Goal: Contribute content

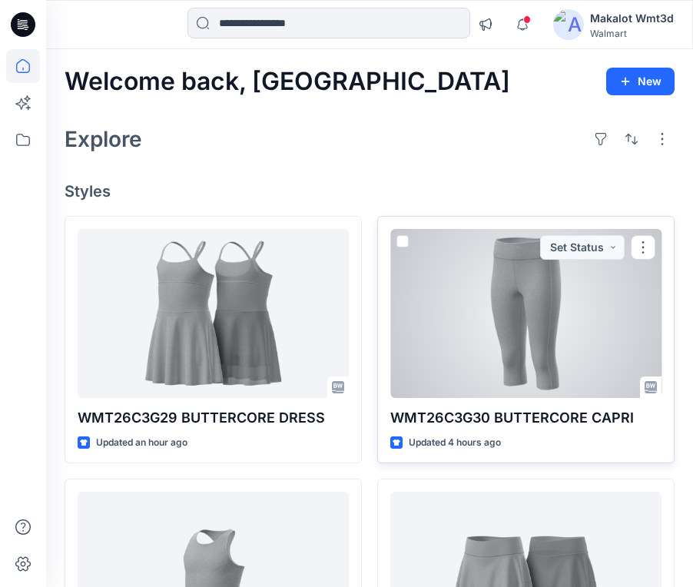
scroll to position [77, 0]
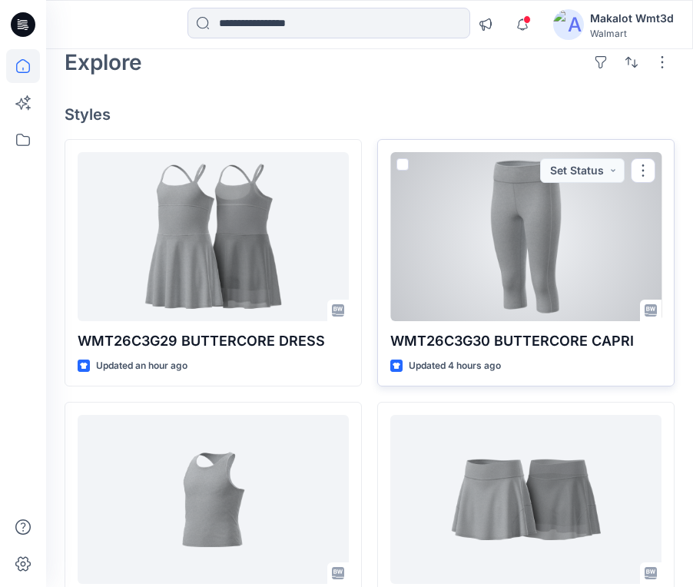
click at [530, 227] on div at bounding box center [525, 236] width 271 height 169
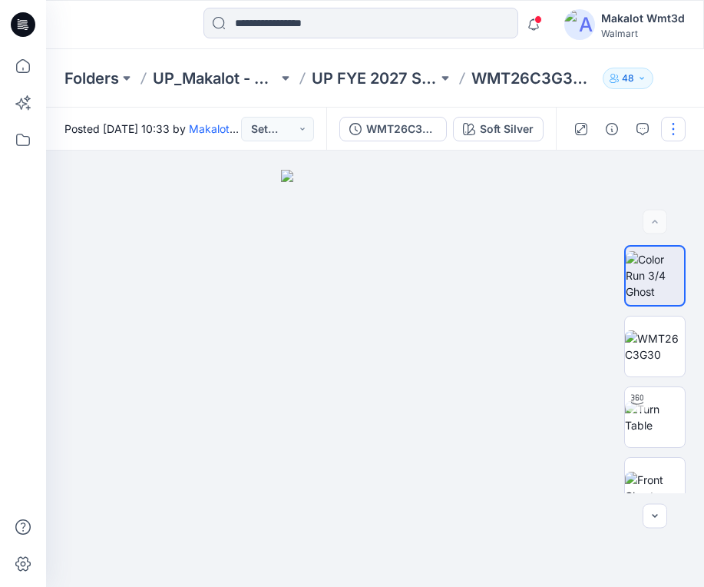
click at [675, 126] on button "button" at bounding box center [673, 129] width 25 height 25
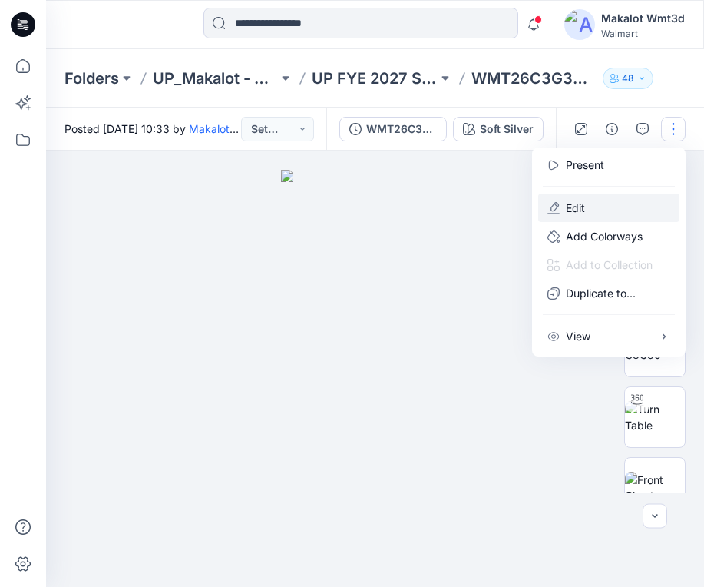
click at [577, 209] on p "Edit" at bounding box center [575, 208] width 19 height 16
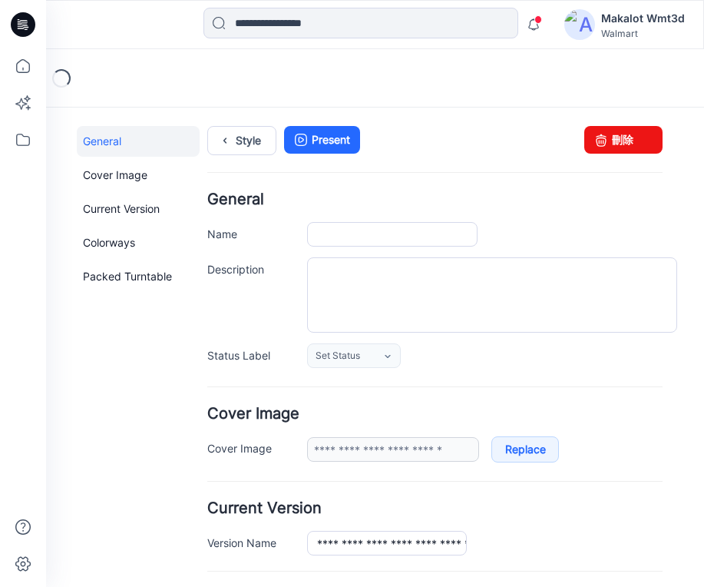
type input "**********"
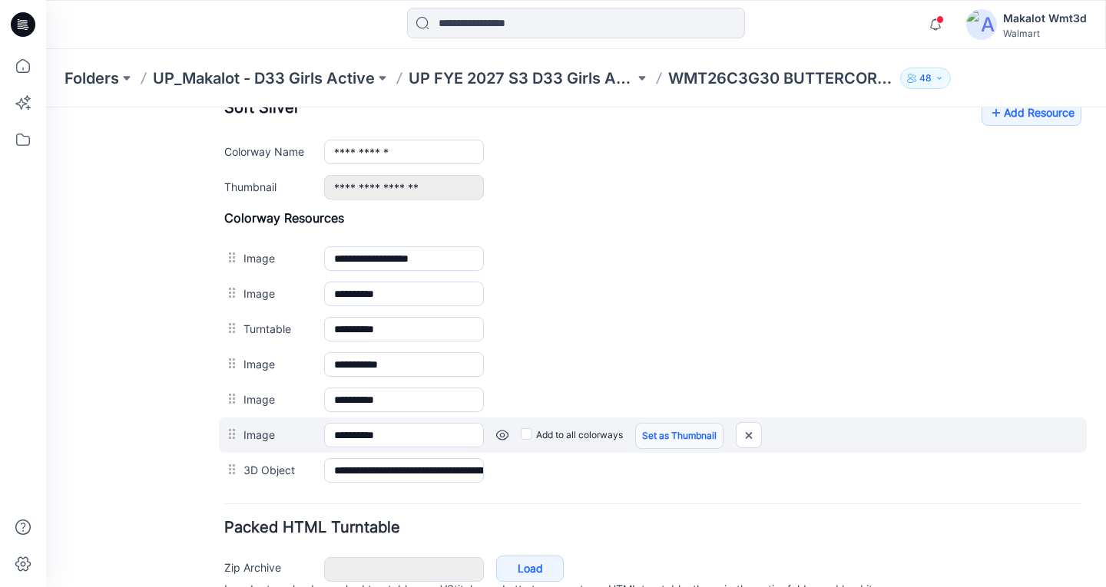
scroll to position [546, 0]
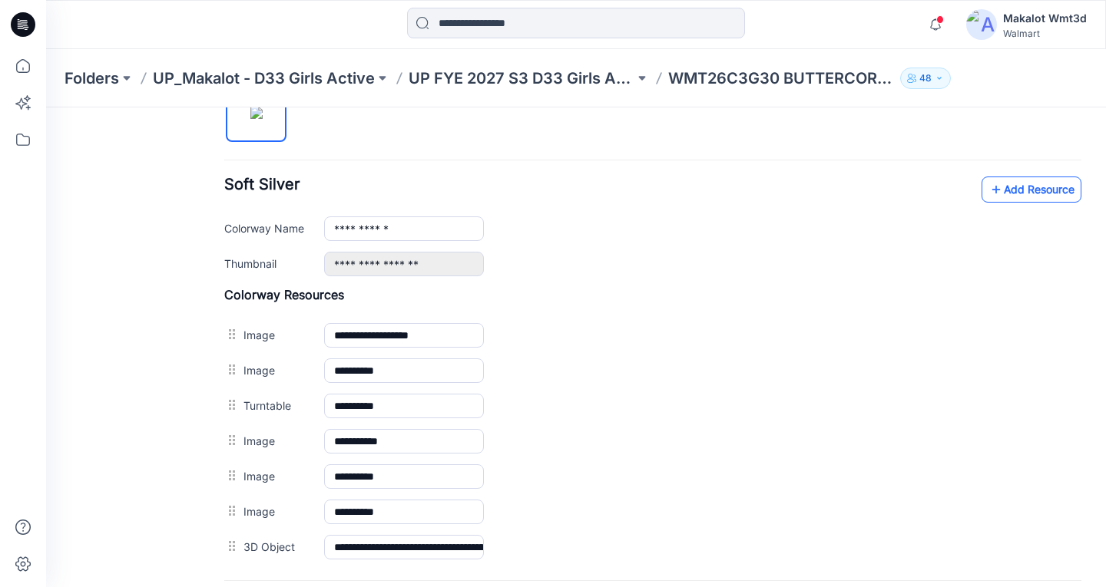
click at [703, 188] on link "Add Resource" at bounding box center [1031, 190] width 100 height 26
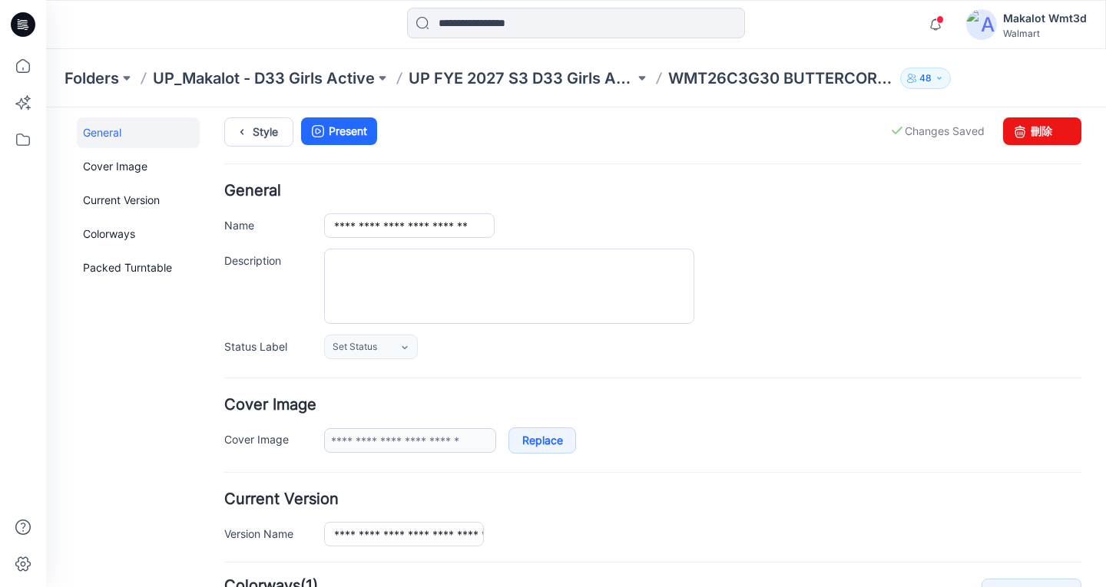
scroll to position [0, 0]
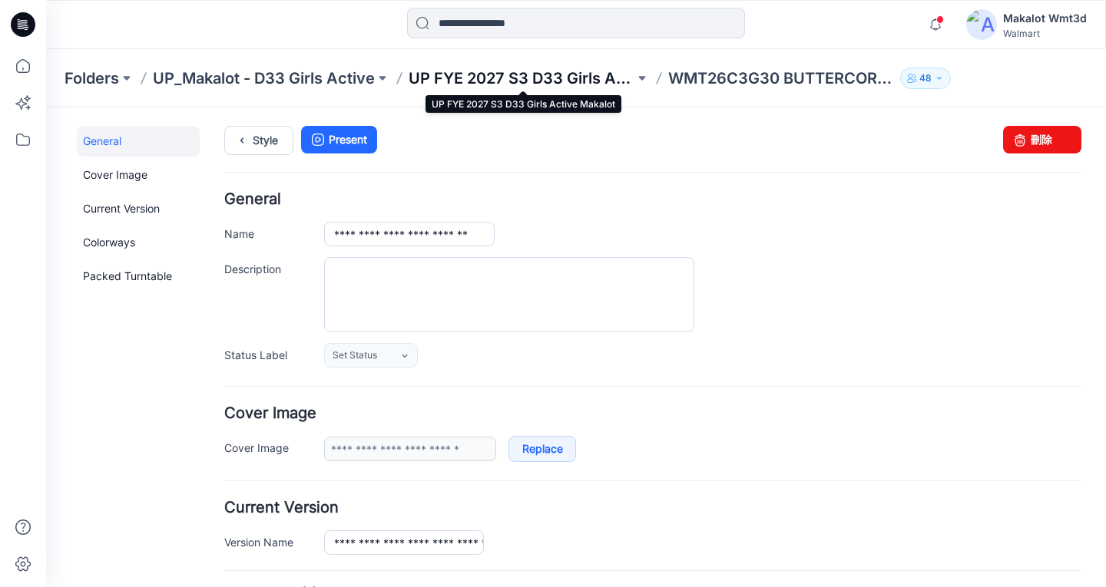
click at [515, 70] on p "UP FYE 2027 S3 D33 Girls Active Makalot" at bounding box center [521, 78] width 226 height 21
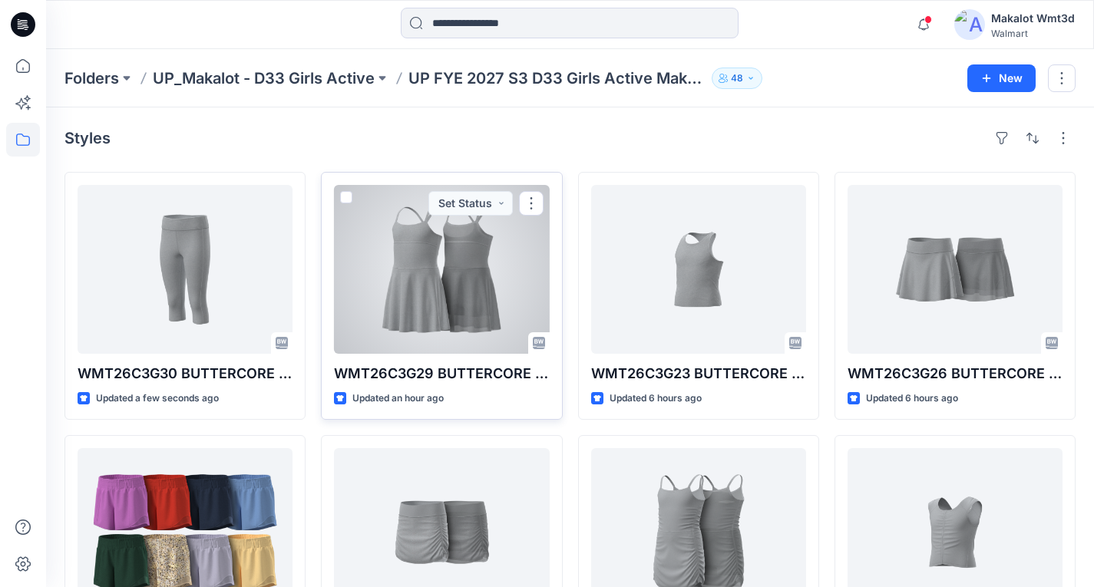
click at [465, 269] on div at bounding box center [441, 269] width 215 height 169
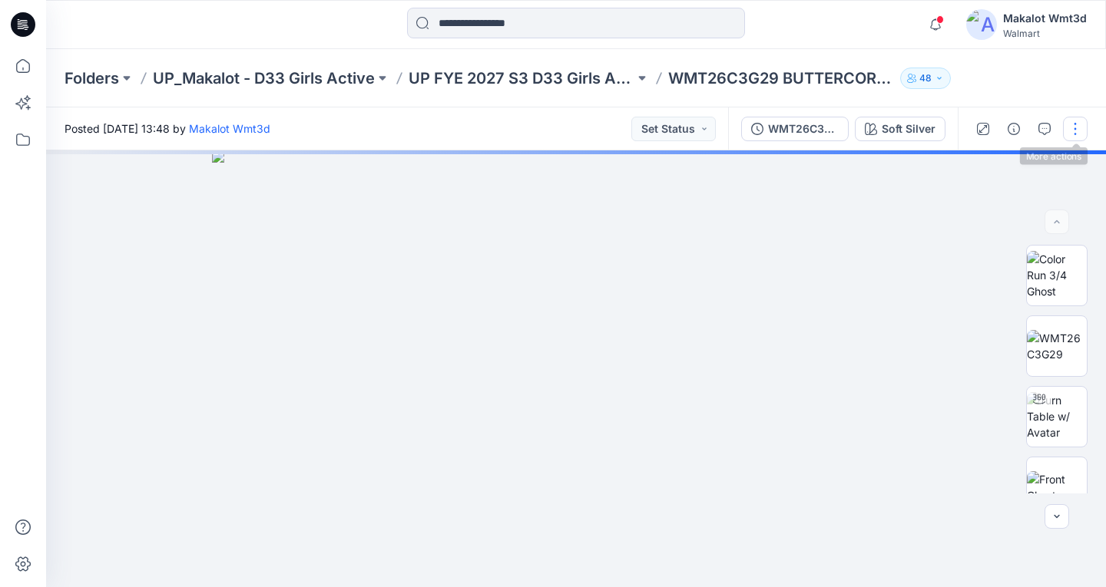
click at [703, 135] on button "button" at bounding box center [1075, 129] width 25 height 25
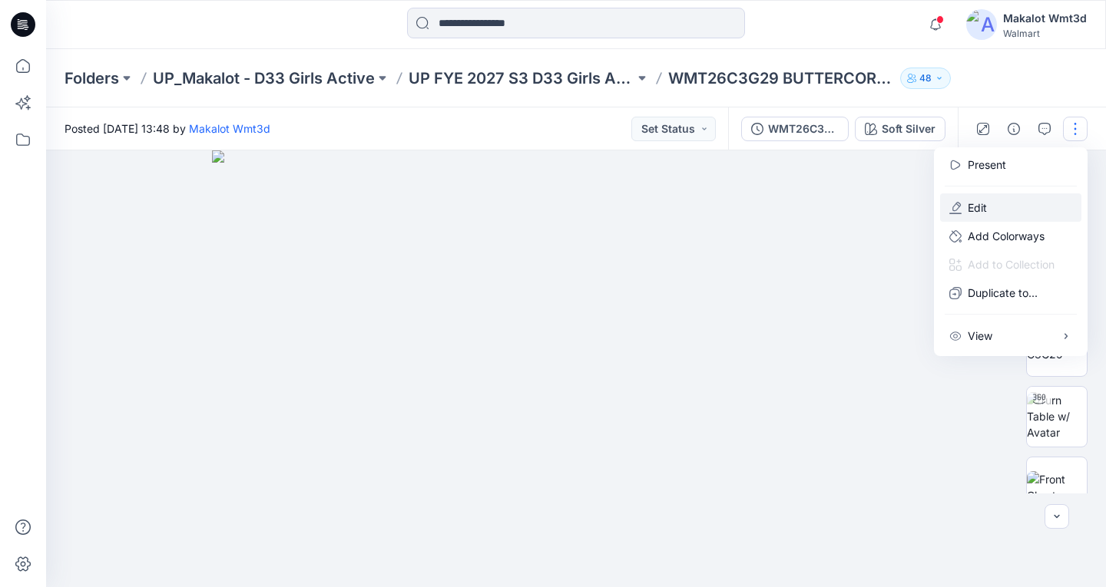
click at [703, 211] on p "Edit" at bounding box center [976, 208] width 19 height 16
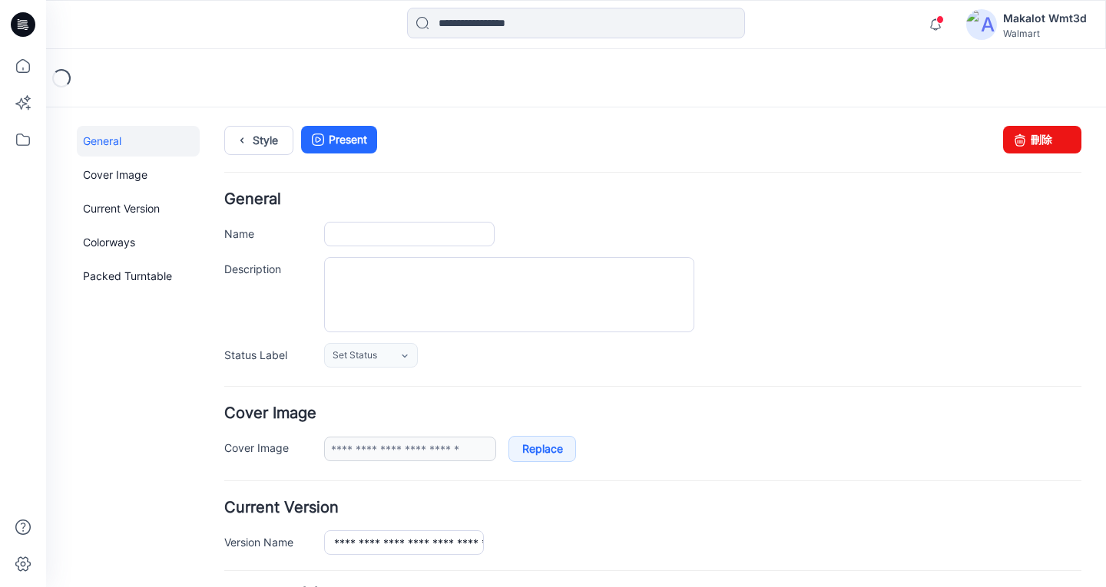
type input "**********"
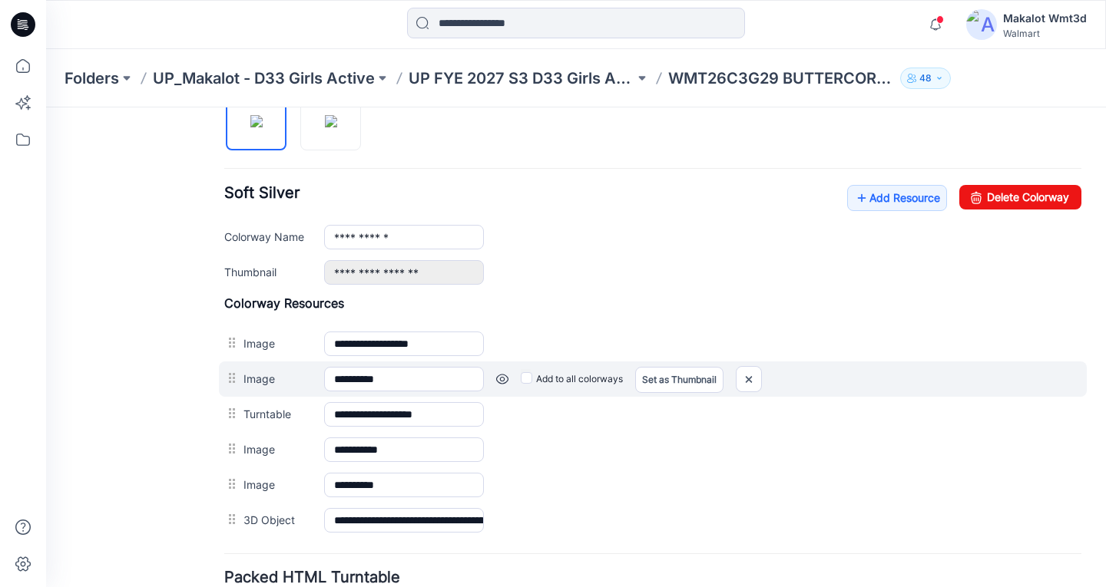
scroll to position [614, 0]
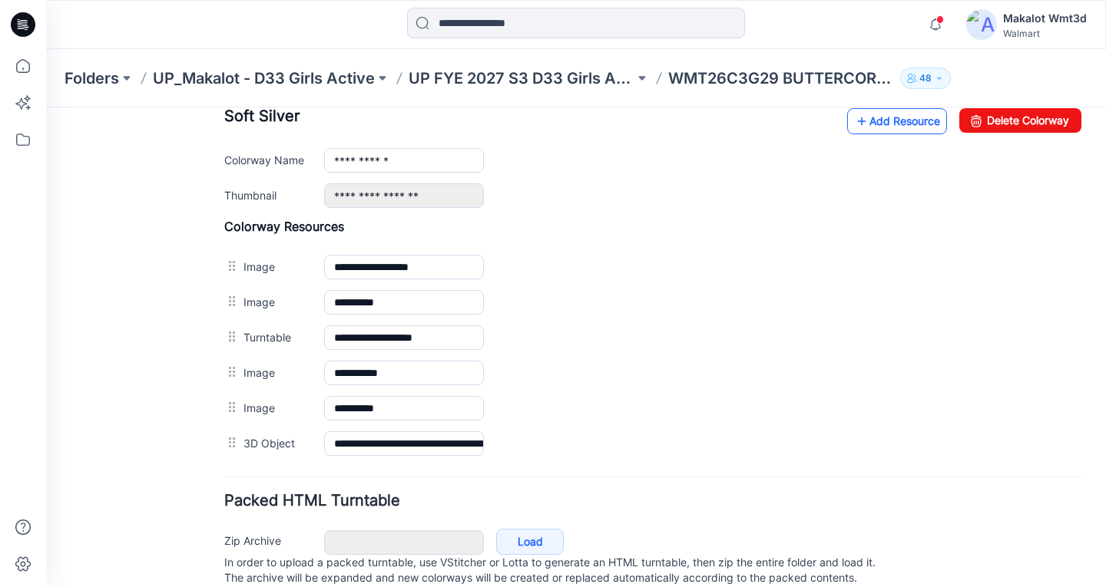
click at [885, 128] on link "Add Resource" at bounding box center [897, 121] width 100 height 26
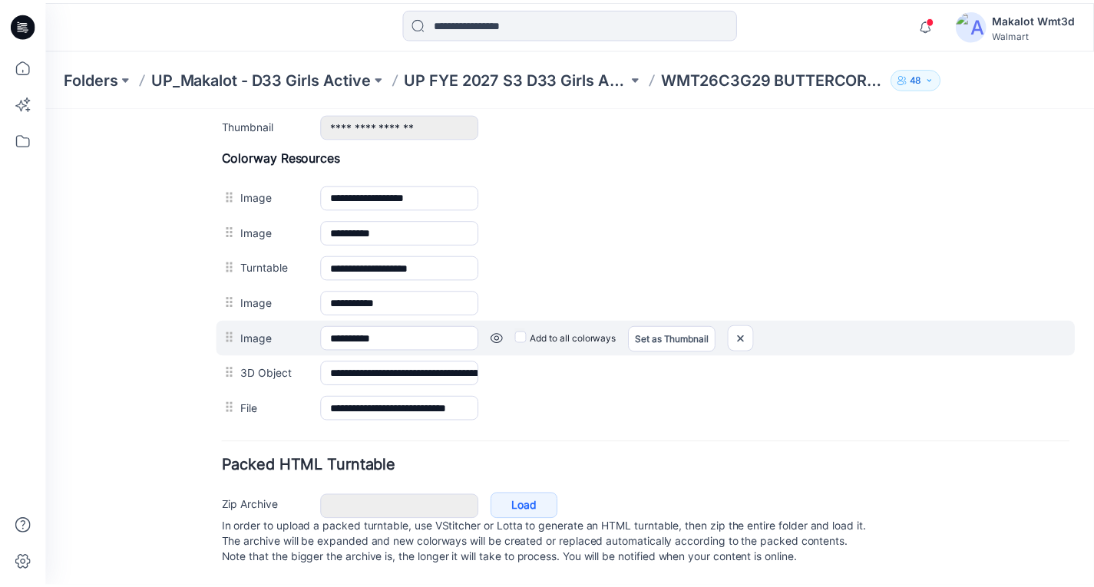
scroll to position [537, 0]
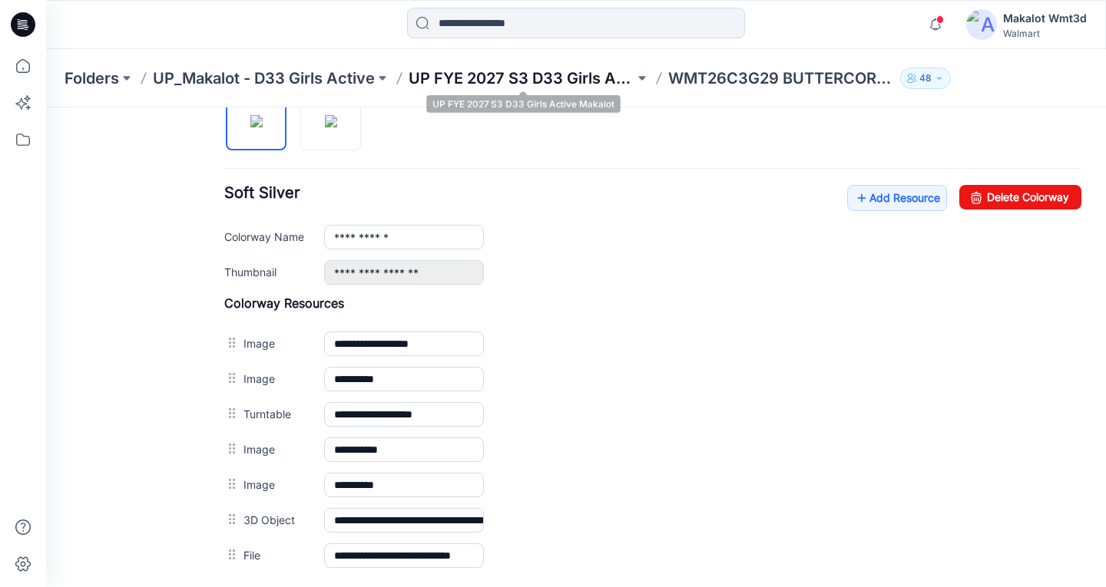
click at [553, 74] on p "UP FYE 2027 S3 D33 Girls Active Makalot" at bounding box center [521, 78] width 226 height 21
